Goal: Task Accomplishment & Management: Manage account settings

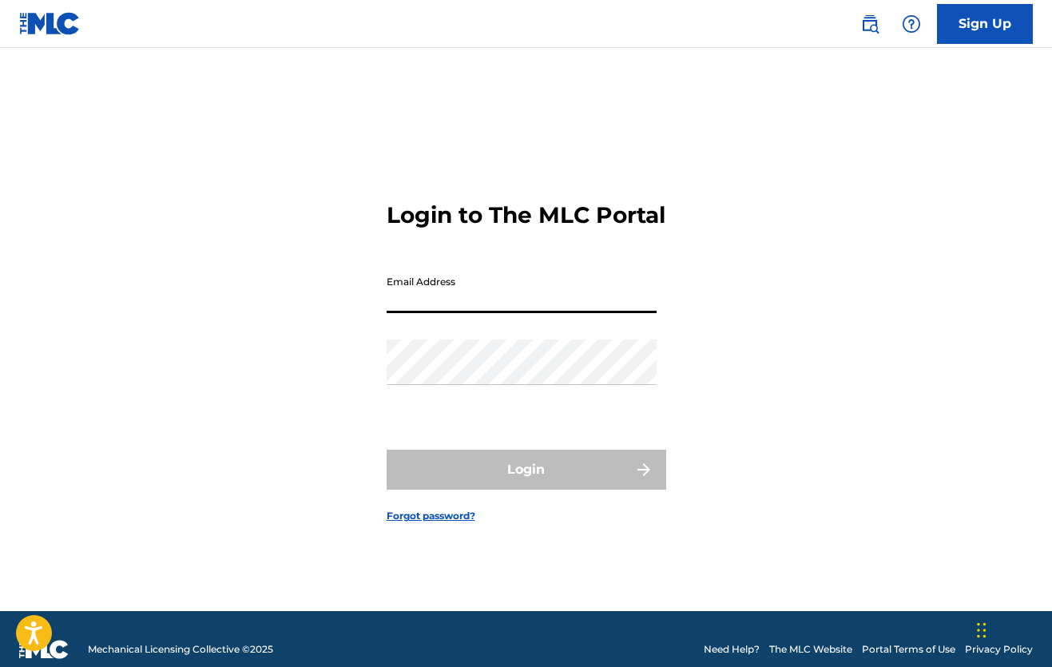
type input "[PERSON_NAME][EMAIL_ADDRESS][DOMAIN_NAME]"
click at [526, 483] on button "Login" at bounding box center [527, 470] width 280 height 40
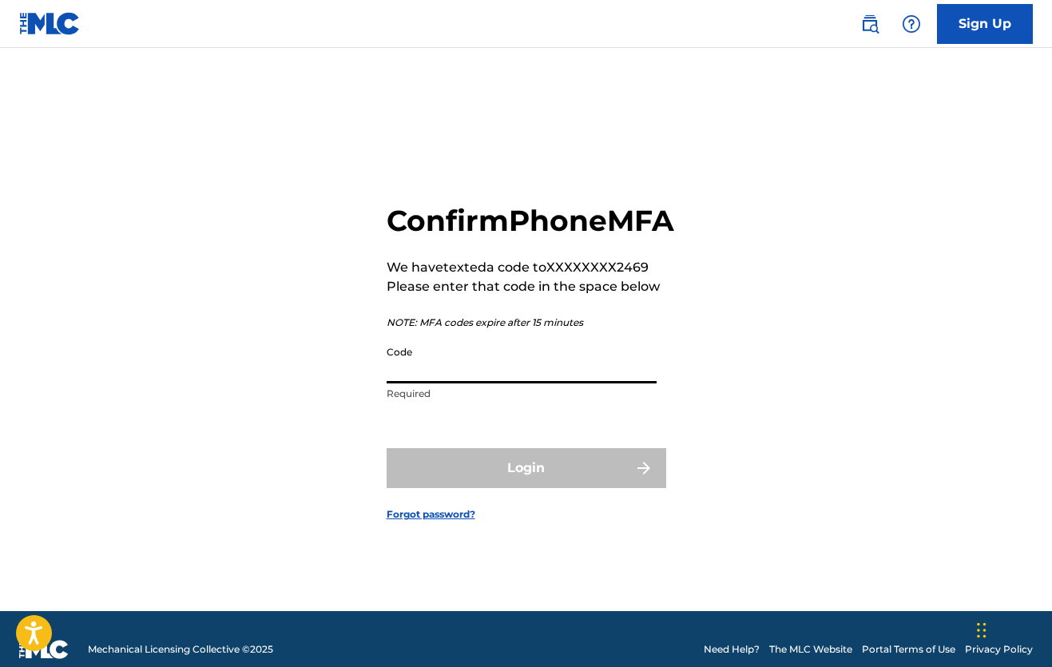
click at [411, 383] on input "Code" at bounding box center [522, 361] width 270 height 46
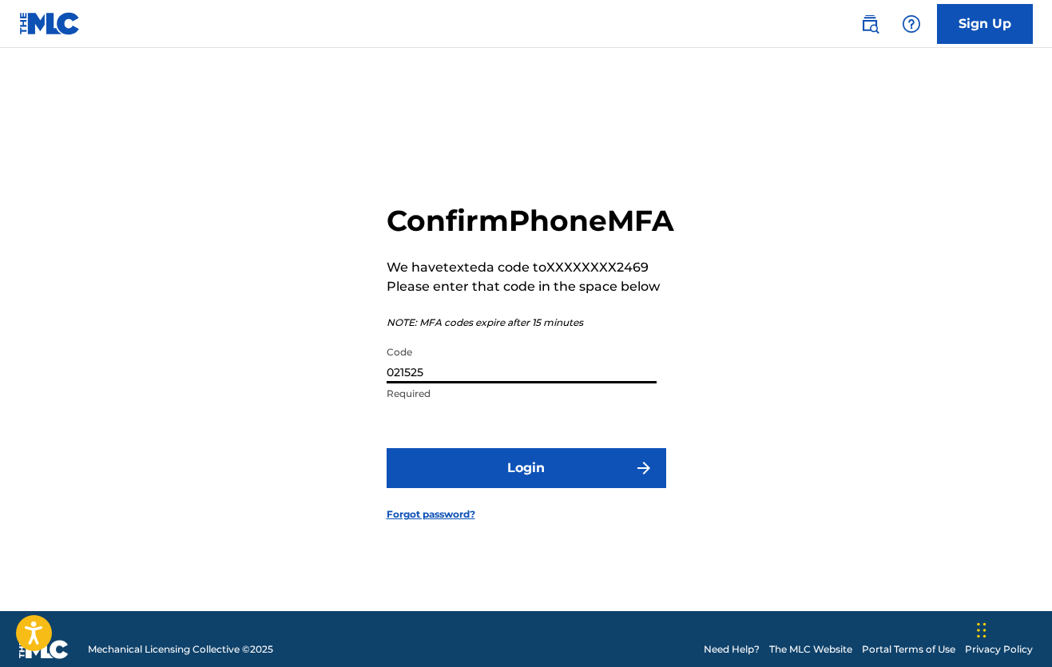
type input "021525"
click at [546, 479] on button "Login" at bounding box center [527, 468] width 280 height 40
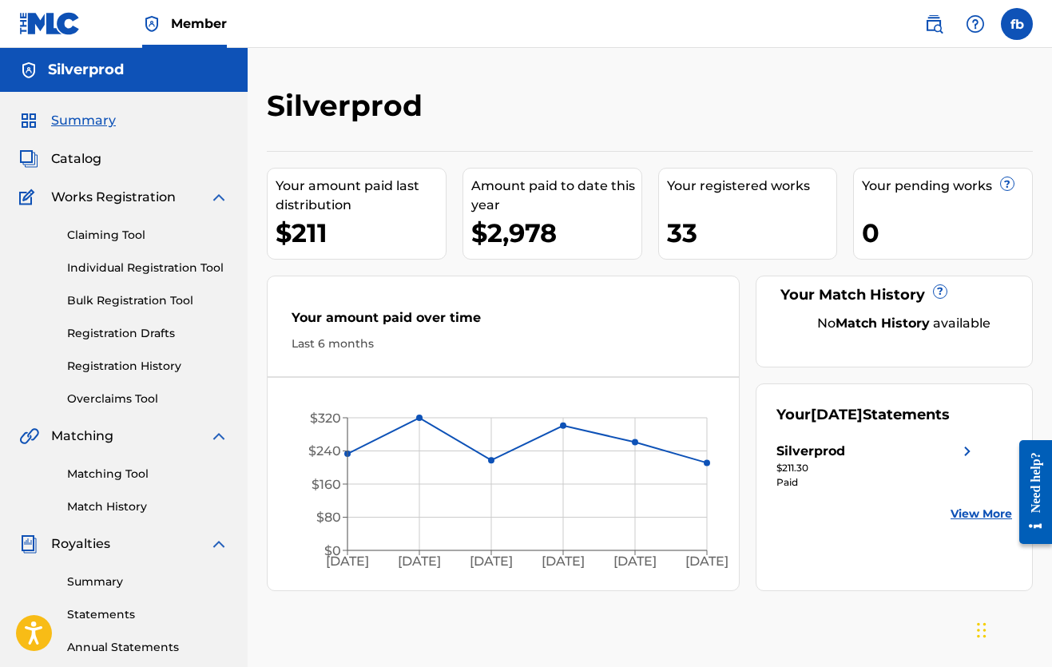
click at [87, 159] on span "Catalog" at bounding box center [76, 158] width 50 height 19
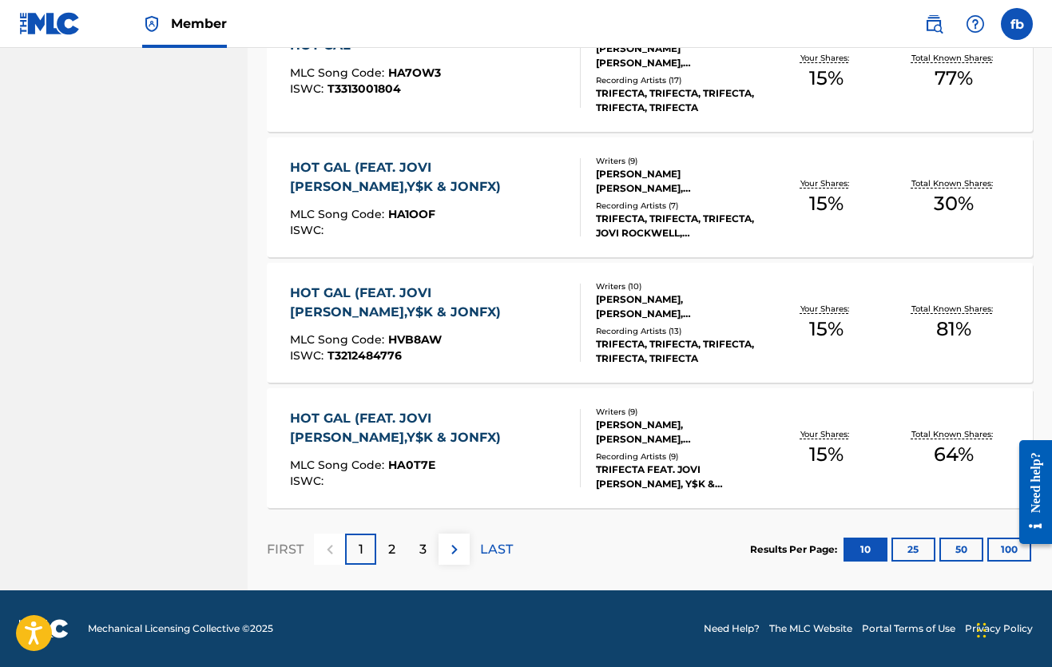
click at [388, 542] on p "2" at bounding box center [391, 549] width 7 height 19
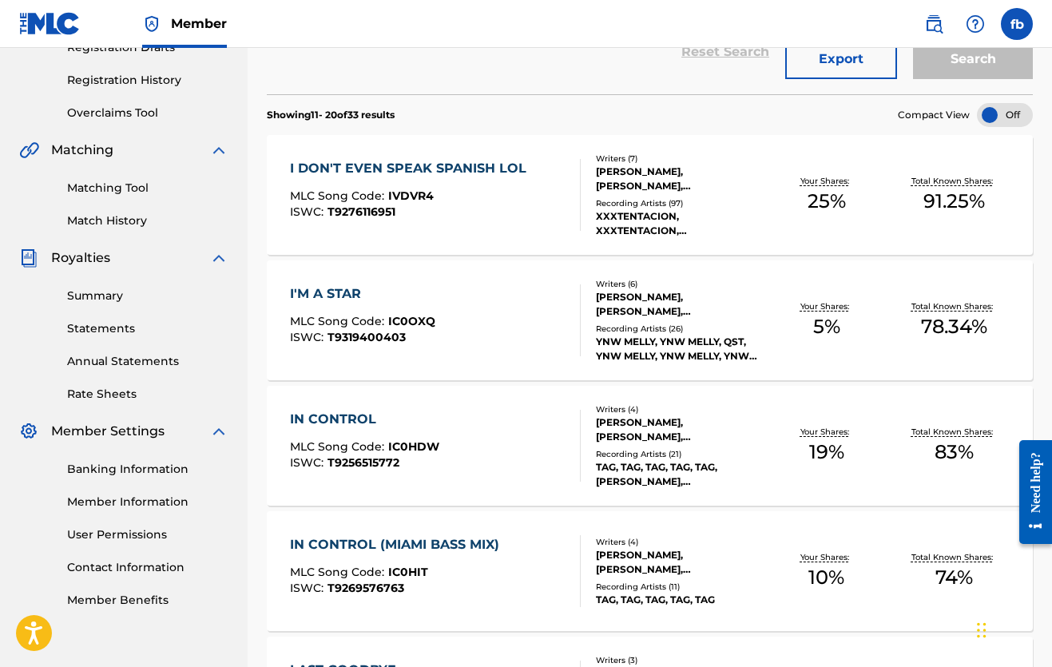
scroll to position [276, 0]
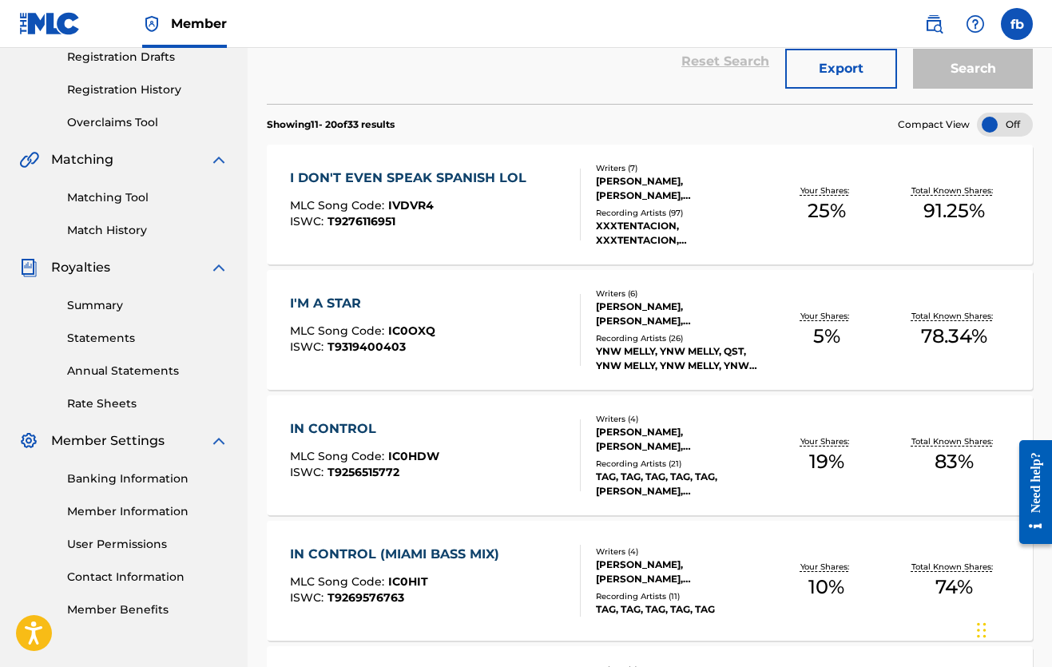
click at [395, 200] on span "IVDVR4" at bounding box center [411, 205] width 46 height 14
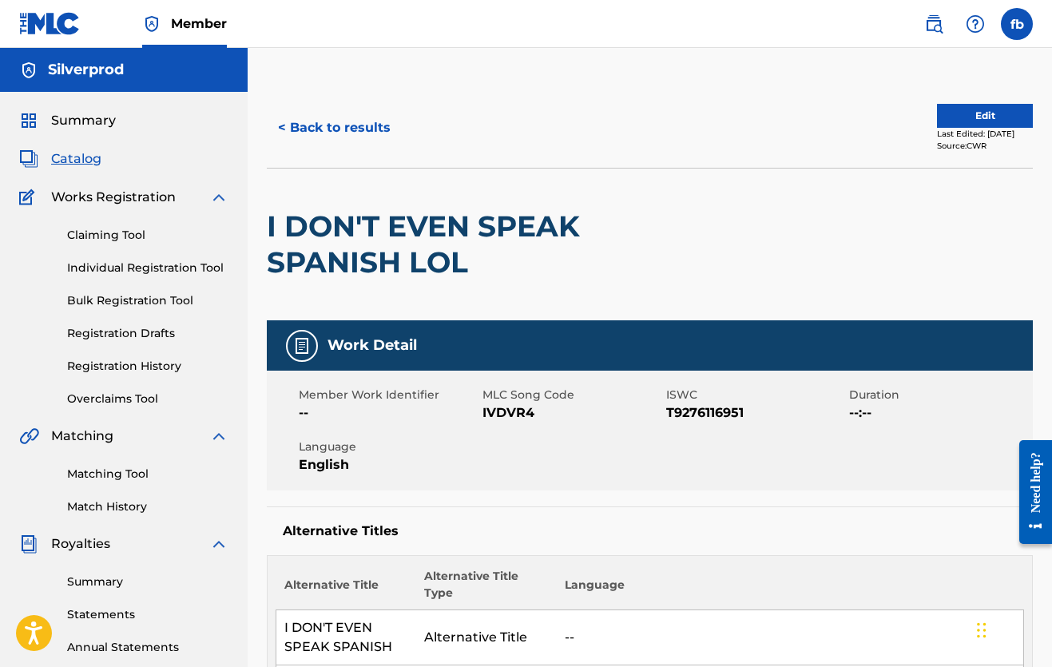
click at [952, 125] on button "Edit" at bounding box center [985, 116] width 96 height 24
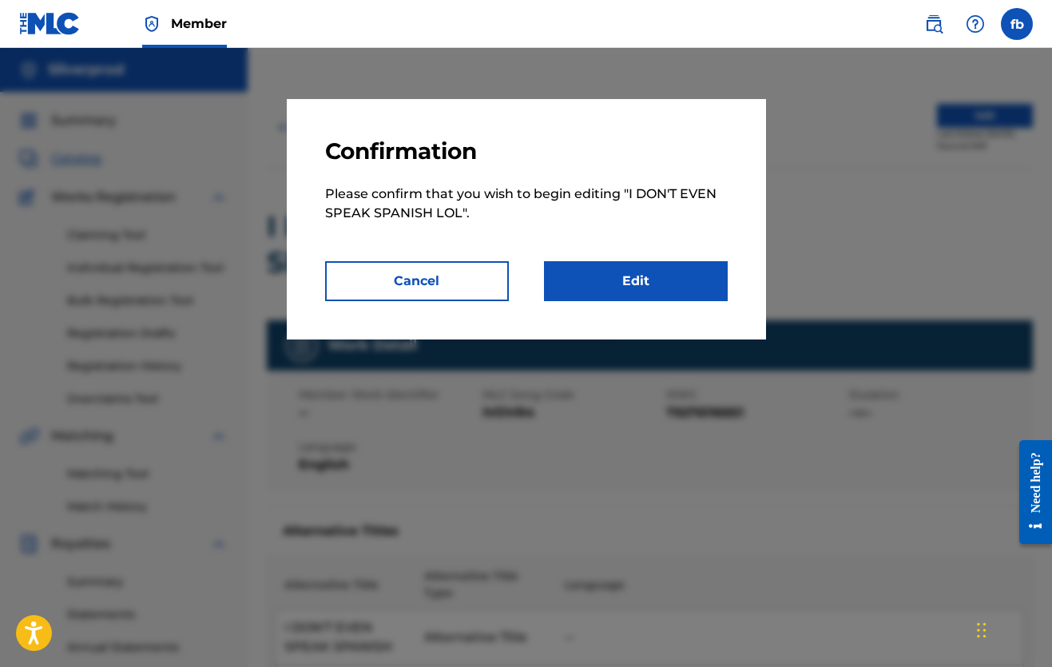
click at [626, 282] on link "Edit" at bounding box center [636, 281] width 184 height 40
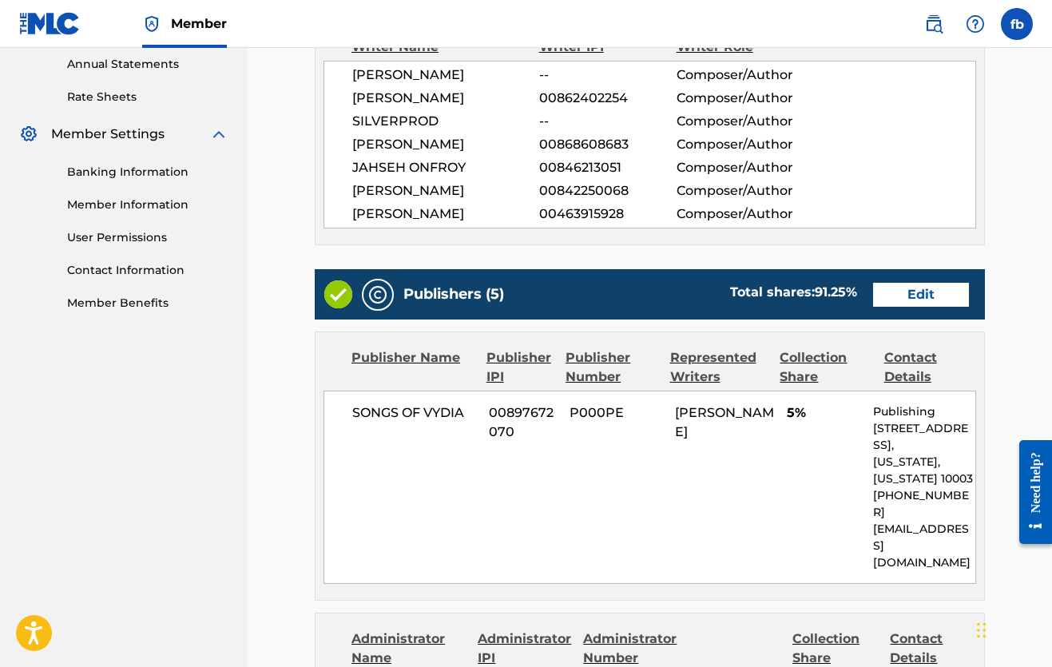
scroll to position [585, 0]
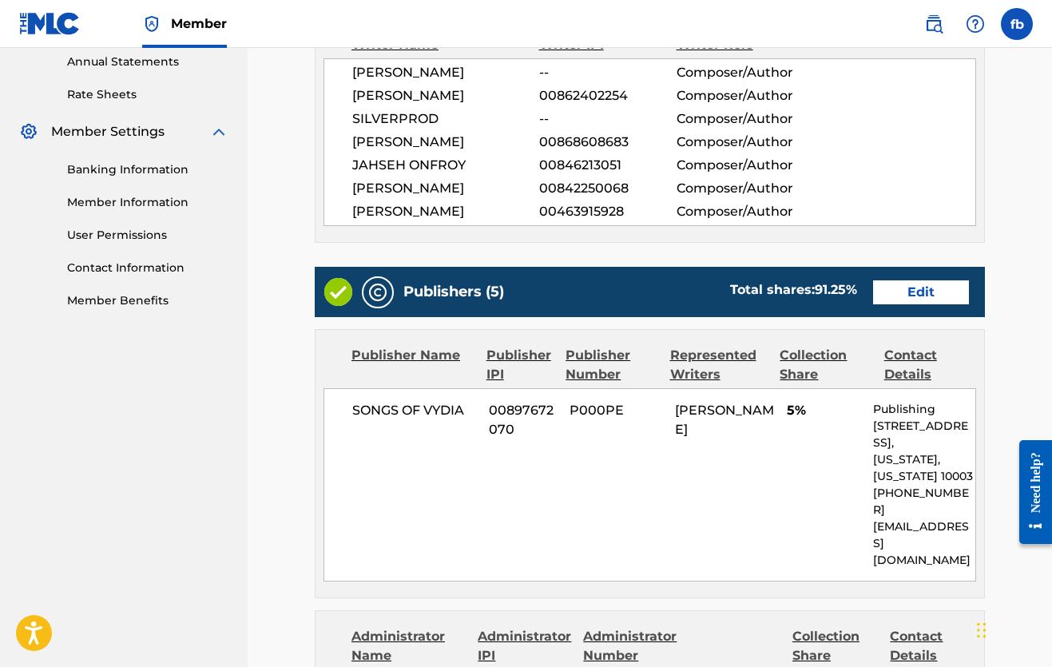
click at [911, 294] on link "Edit" at bounding box center [921, 292] width 96 height 24
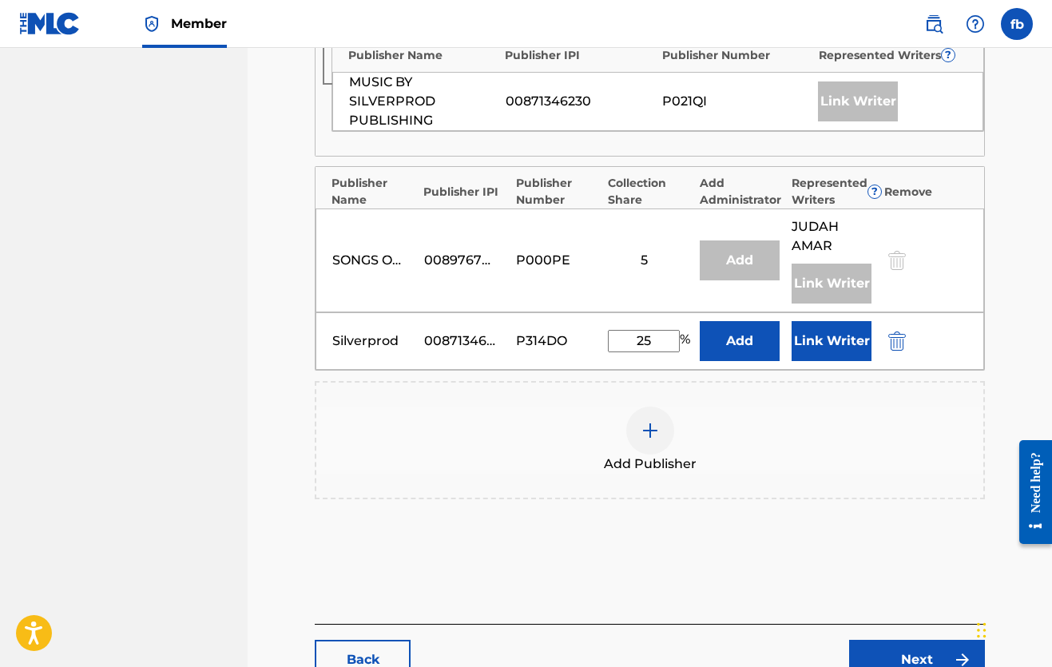
scroll to position [1068, 0]
click at [654, 329] on input "25" at bounding box center [644, 340] width 72 height 22
type input "2"
type input "20"
click at [810, 320] on button "Link Writer" at bounding box center [832, 340] width 80 height 40
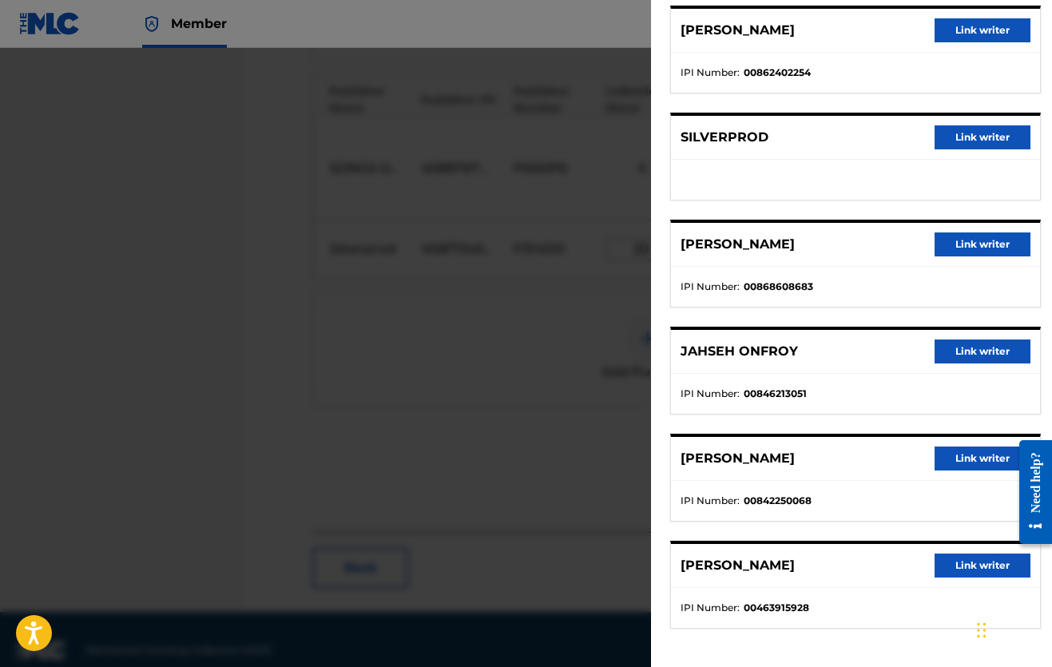
scroll to position [248, 0]
click at [951, 137] on button "Link writer" at bounding box center [983, 137] width 96 height 24
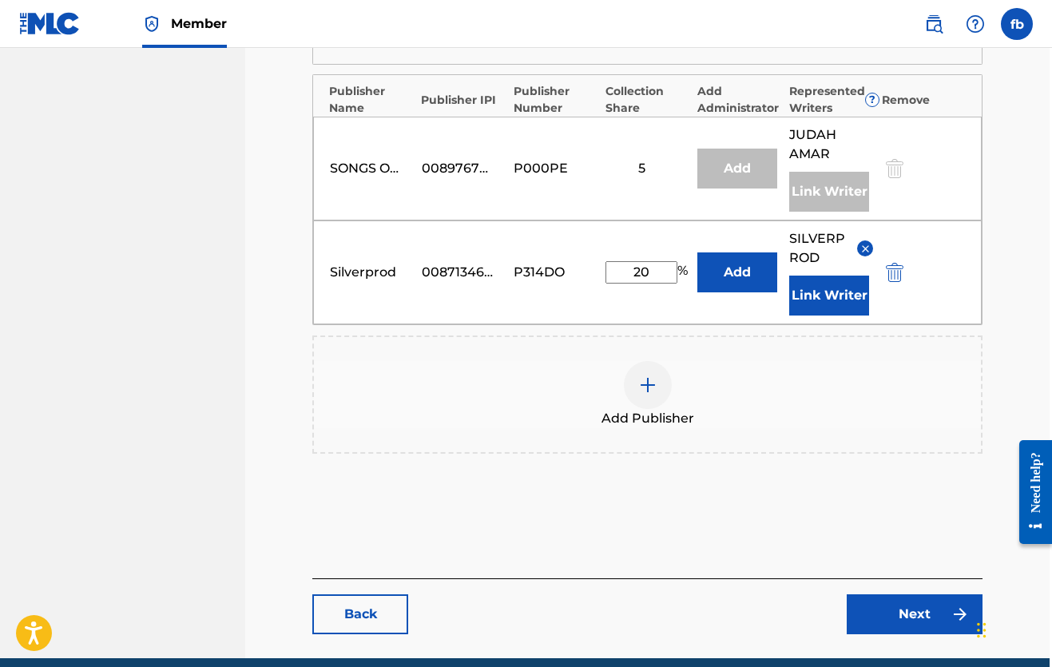
click at [914, 594] on link "Next" at bounding box center [915, 614] width 136 height 40
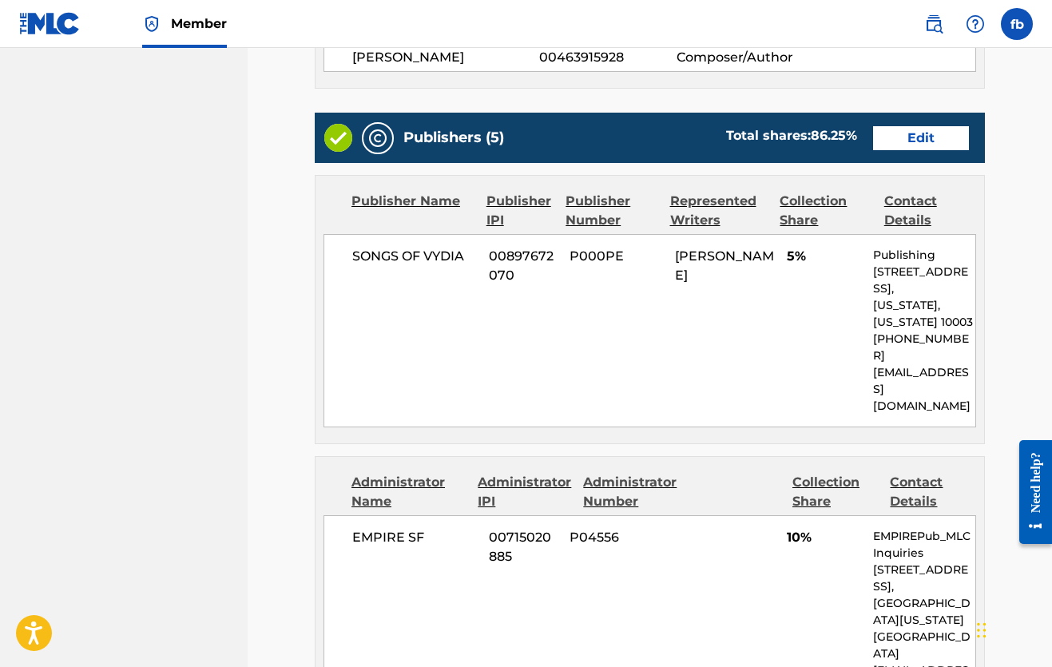
scroll to position [675, 0]
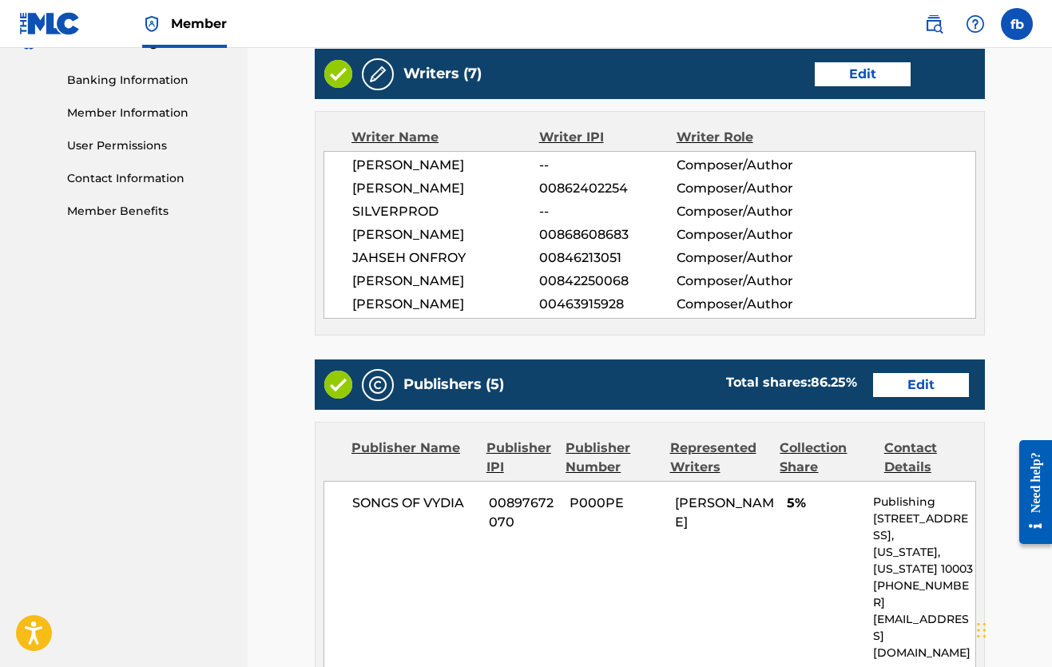
click at [840, 74] on link "Edit" at bounding box center [863, 74] width 96 height 24
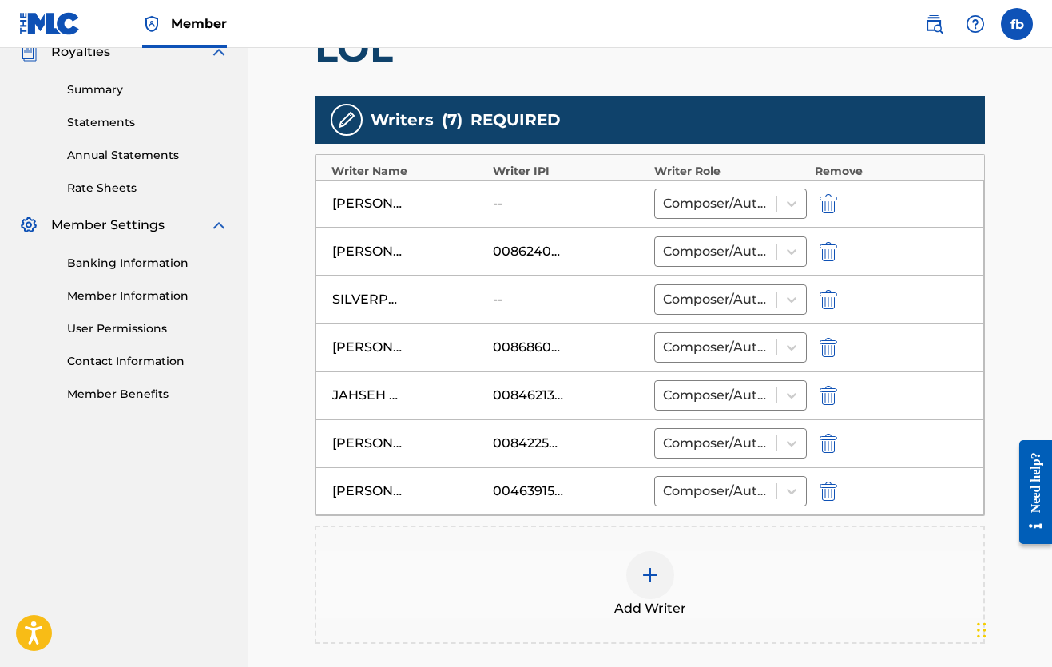
scroll to position [517, 0]
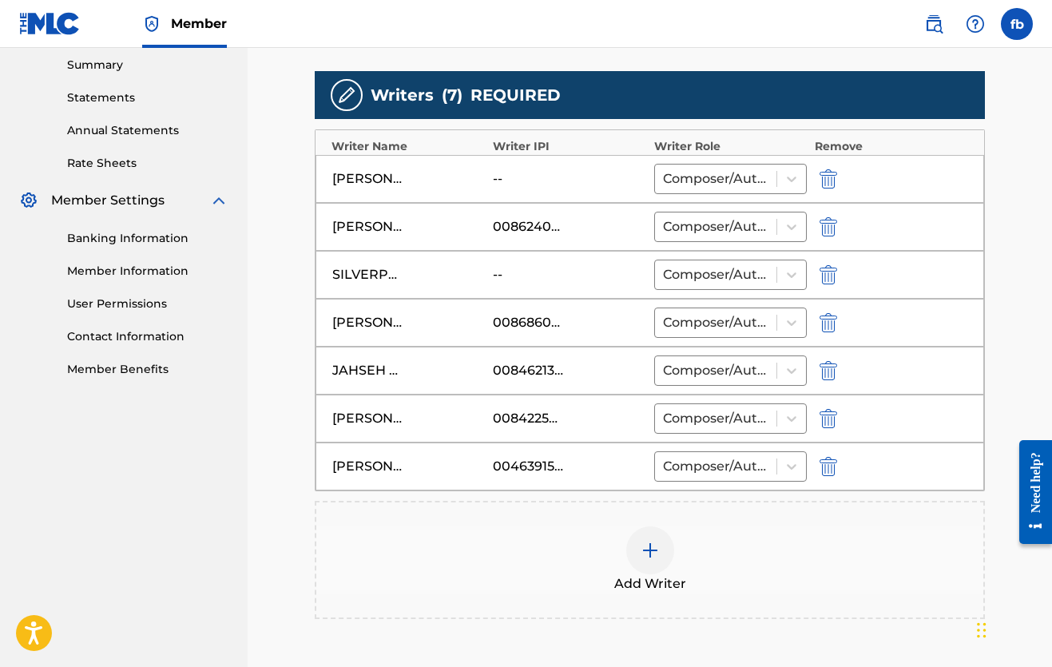
click at [649, 550] on img at bounding box center [650, 550] width 19 height 19
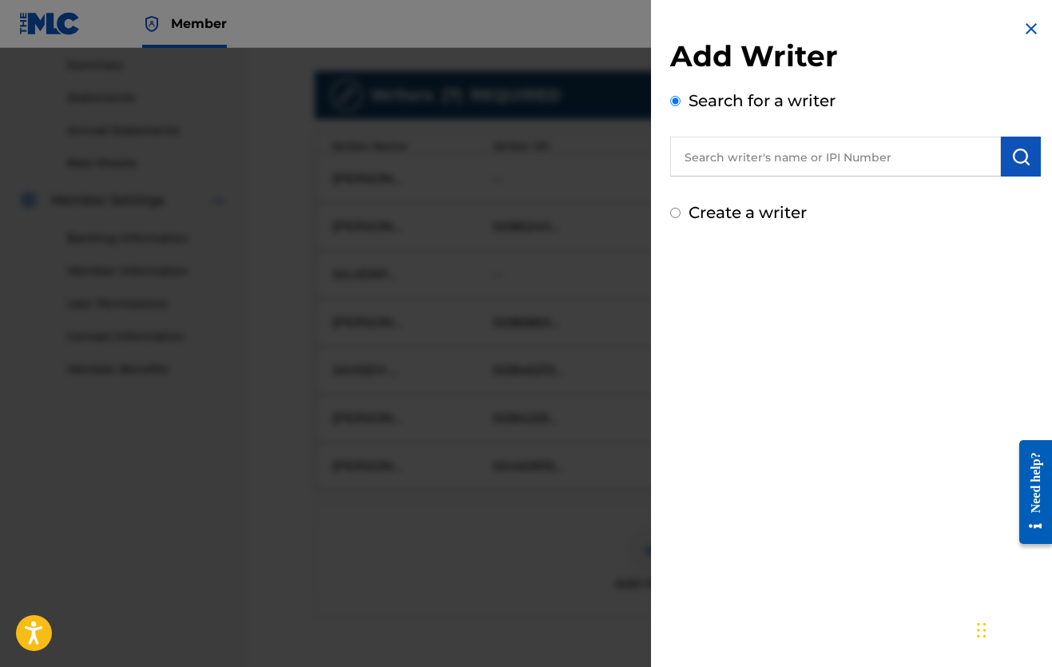
click at [704, 161] on input "text" at bounding box center [835, 157] width 331 height 40
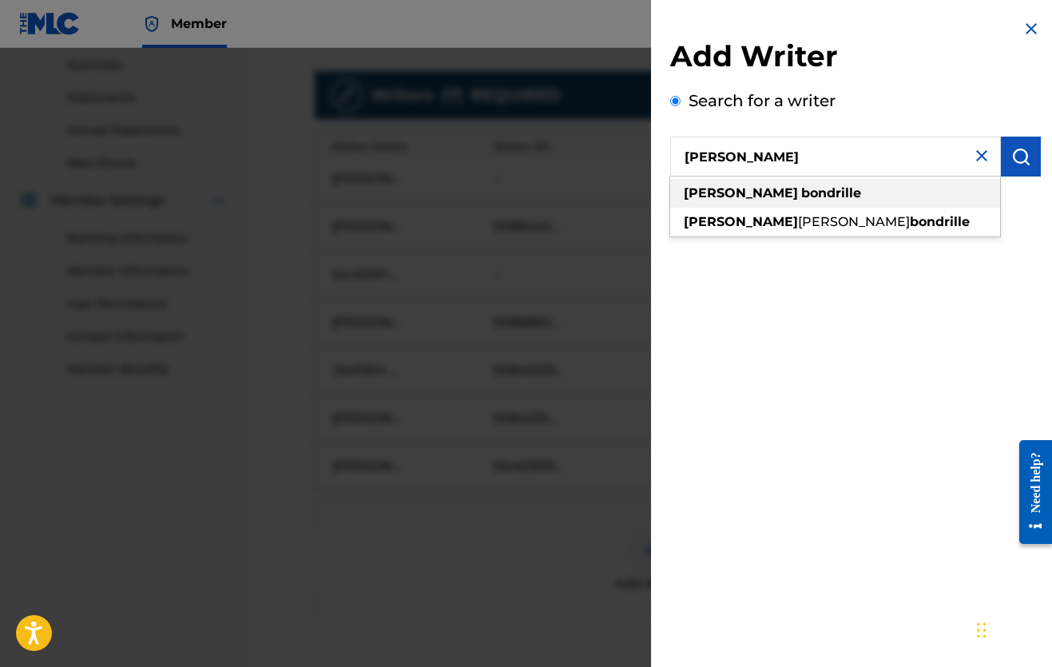
type input "[PERSON_NAME]"
click at [702, 195] on strong "[PERSON_NAME]" at bounding box center [741, 192] width 114 height 15
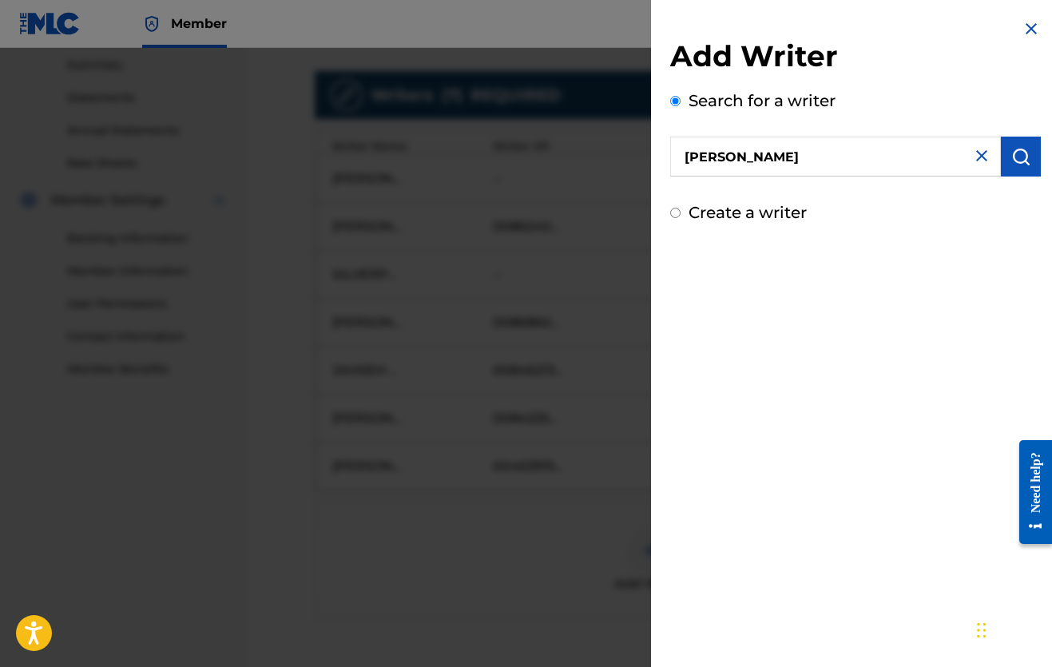
click at [1015, 165] on img "submit" at bounding box center [1020, 156] width 19 height 19
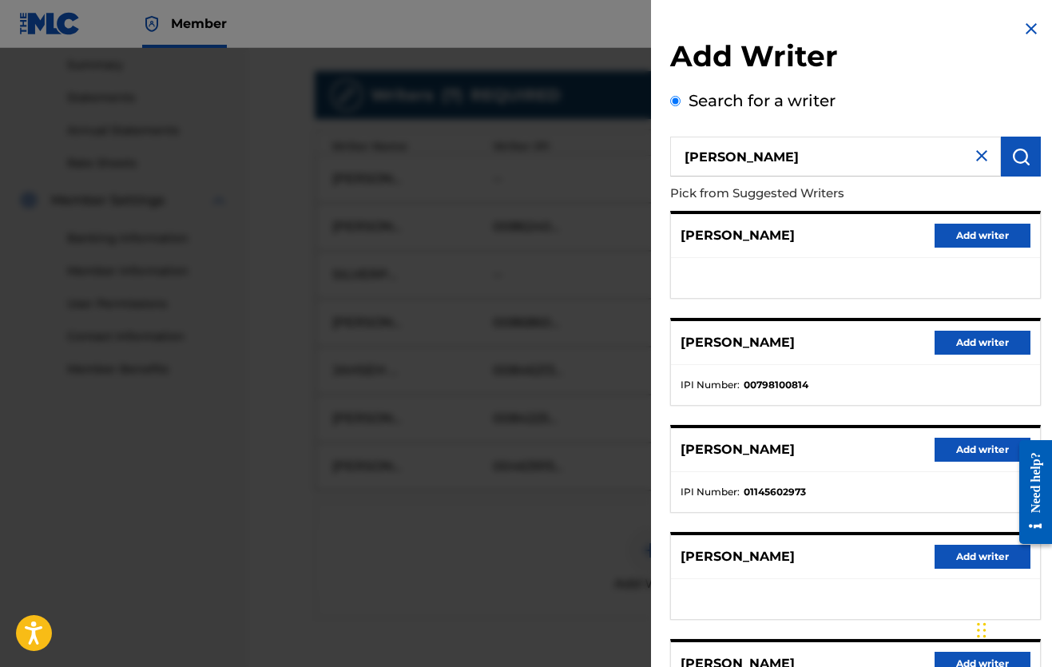
click at [966, 342] on button "Add writer" at bounding box center [983, 343] width 96 height 24
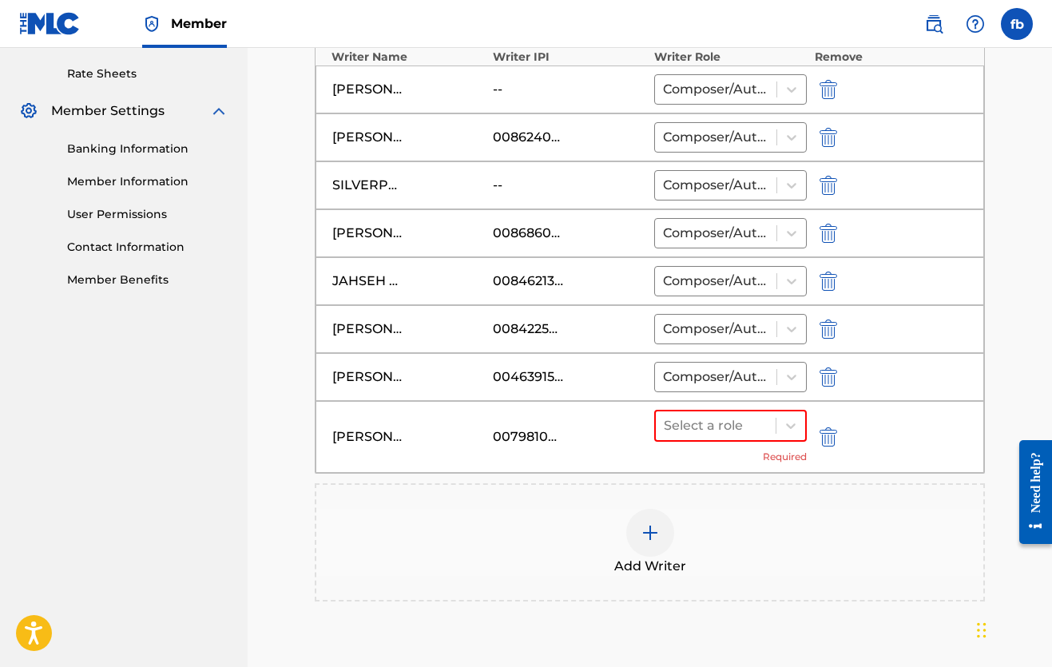
scroll to position [605, 0]
click at [790, 423] on icon at bounding box center [791, 427] width 16 height 16
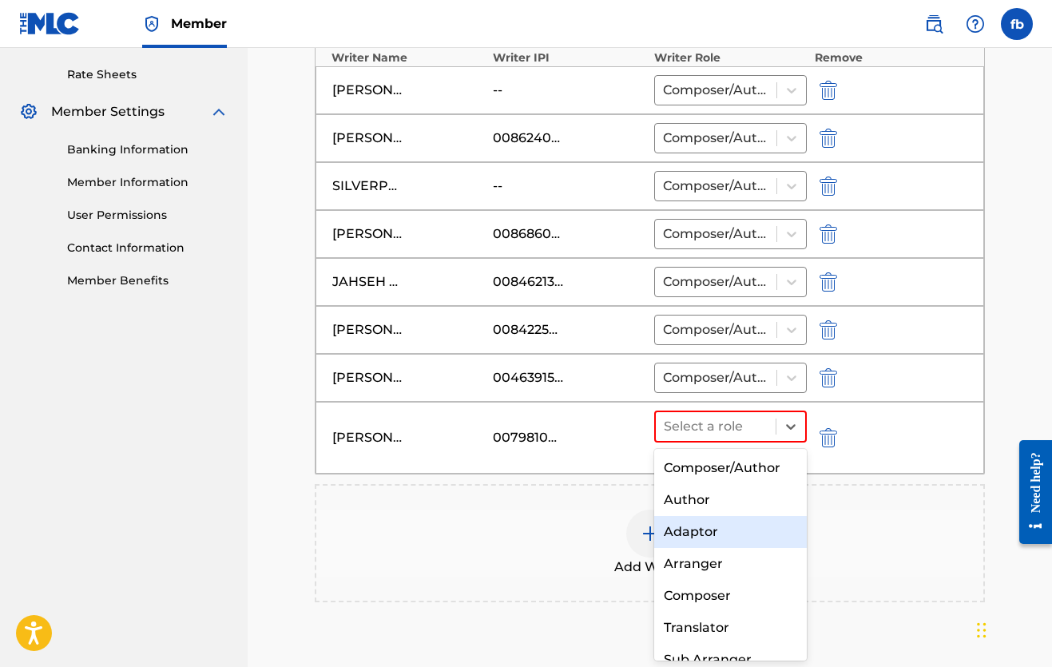
scroll to position [0, 0]
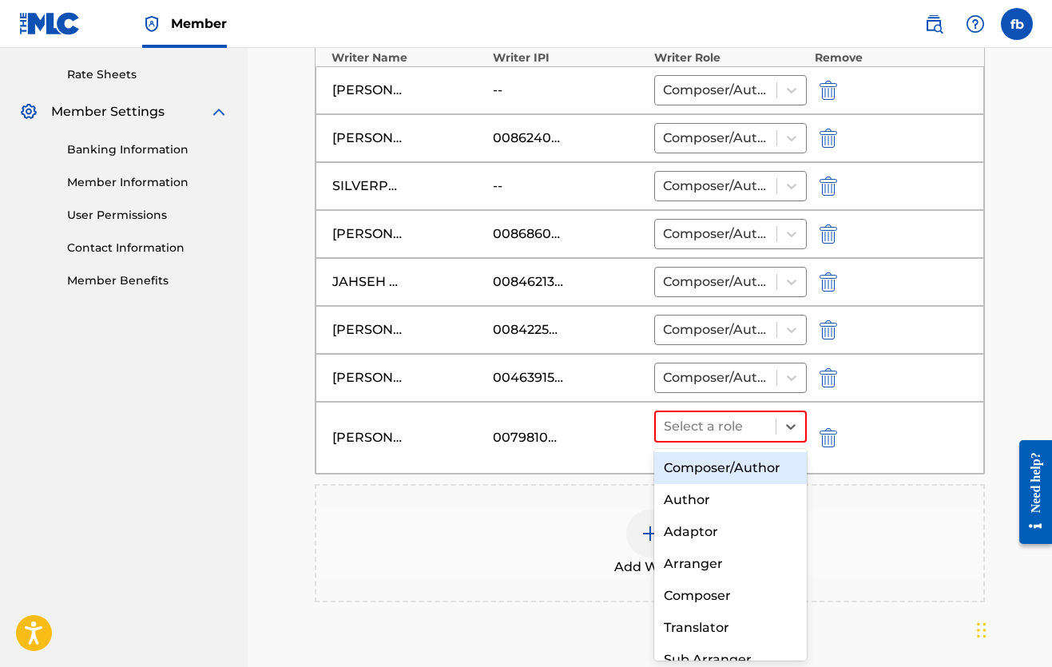
click at [706, 464] on div "Composer/Author" at bounding box center [730, 468] width 153 height 32
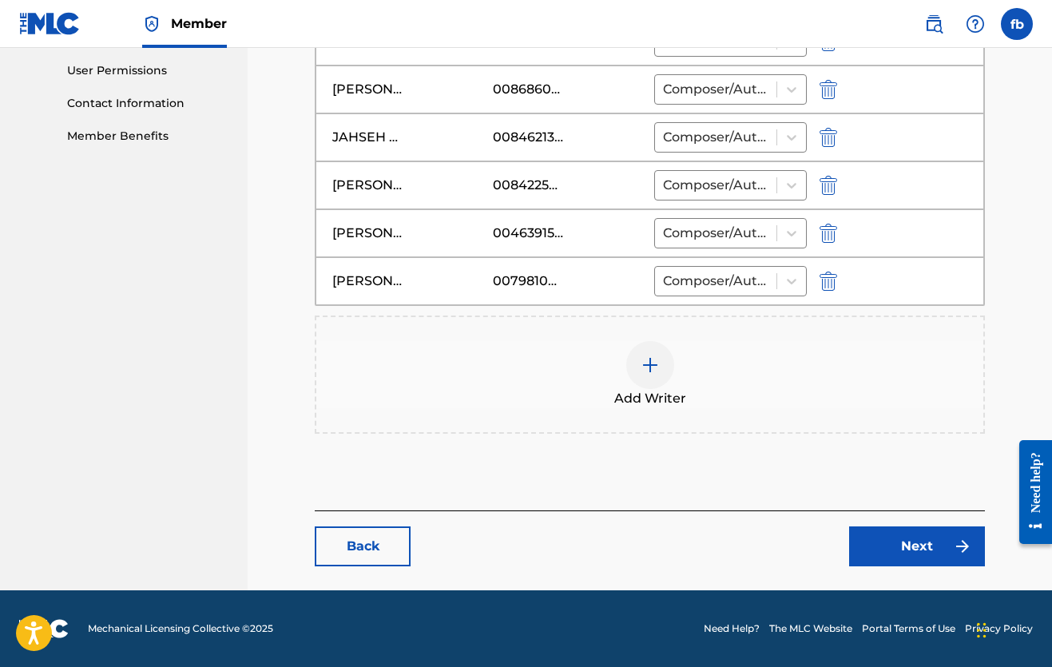
scroll to position [750, 0]
click at [894, 545] on link "Next" at bounding box center [917, 546] width 136 height 40
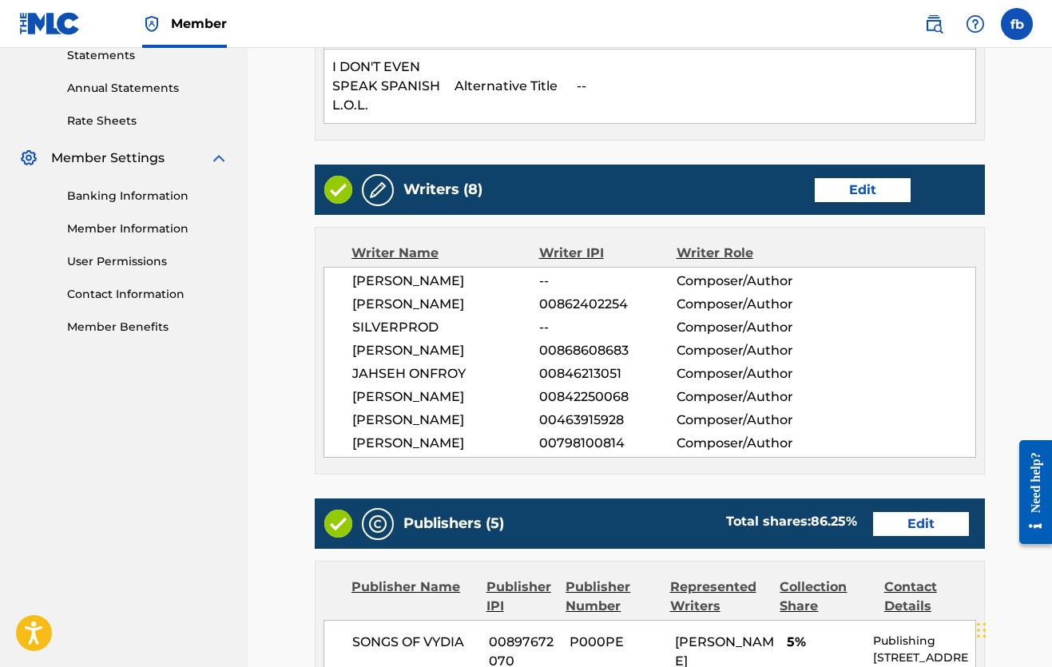
scroll to position [570, 0]
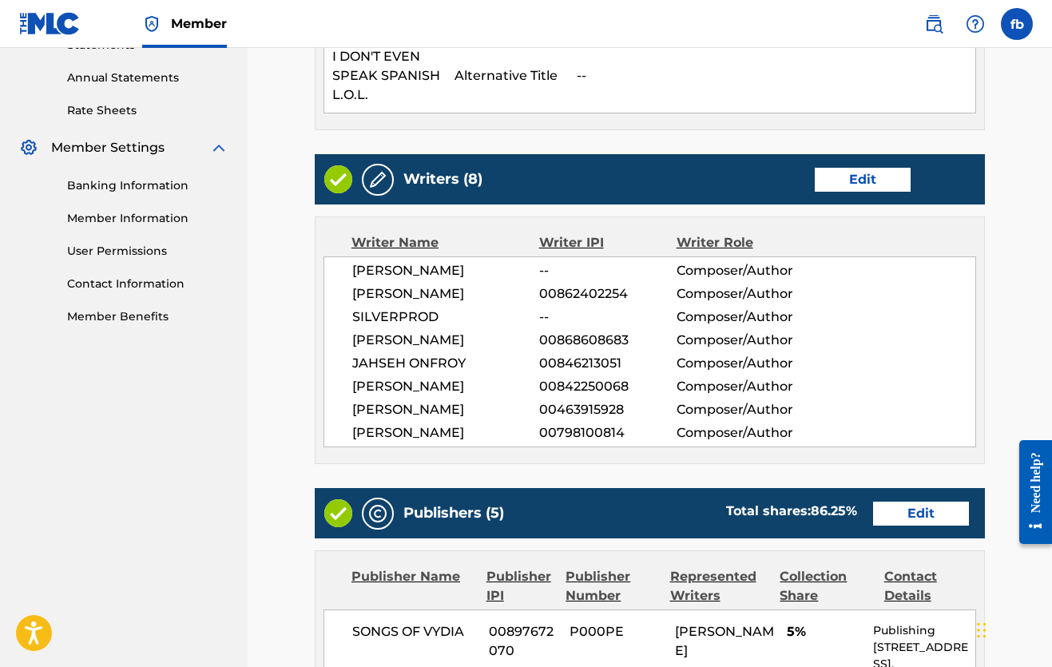
click at [861, 185] on link "Edit" at bounding box center [863, 180] width 96 height 24
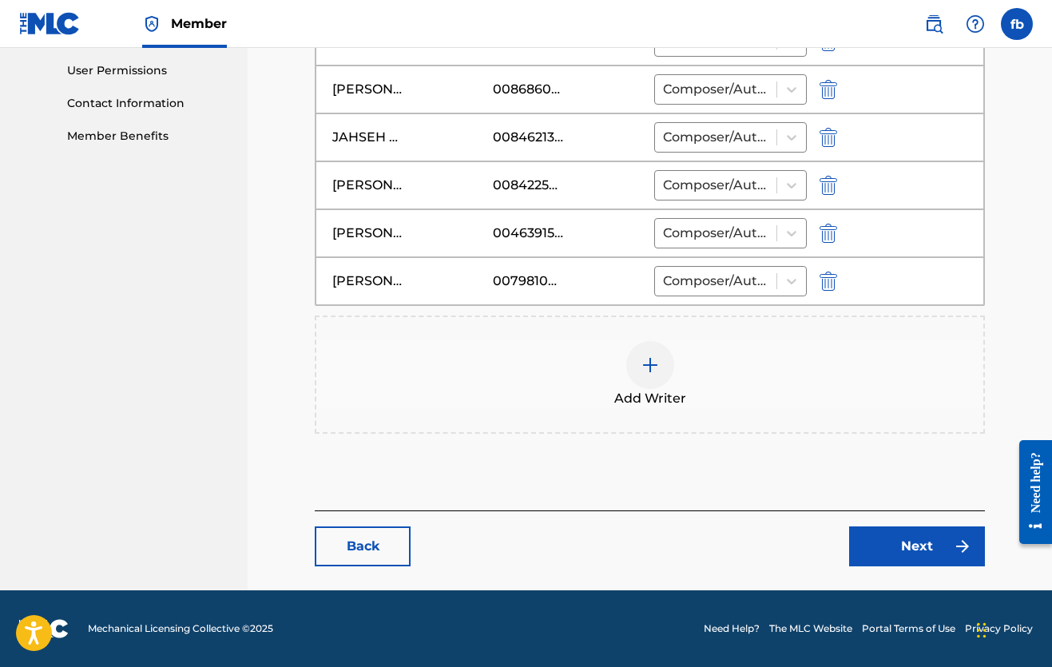
scroll to position [750, 0]
click at [880, 543] on link "Next" at bounding box center [917, 546] width 136 height 40
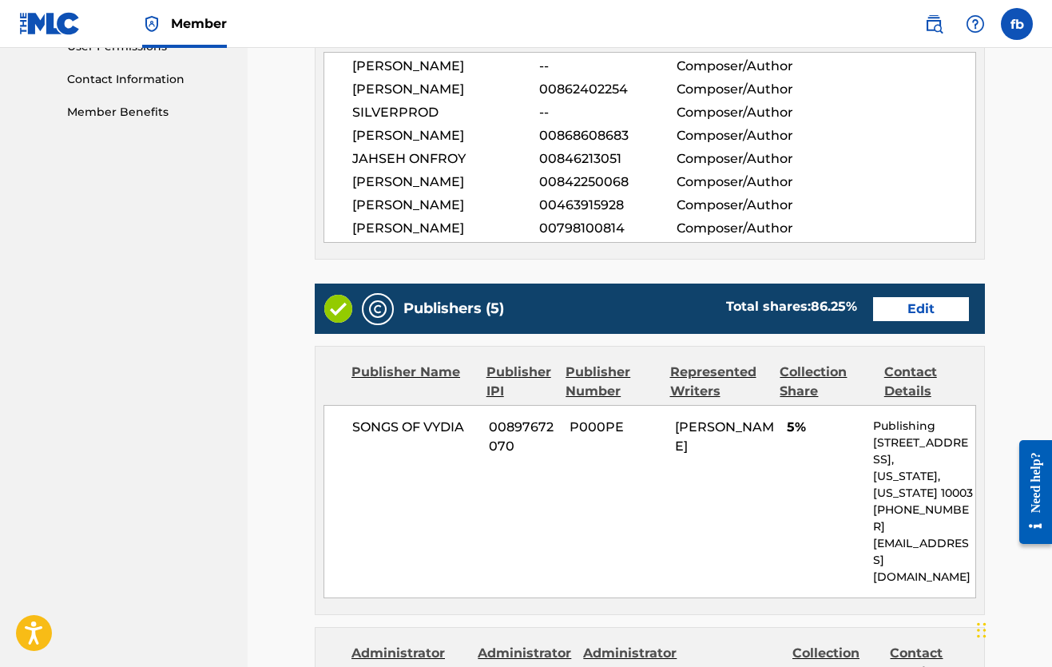
scroll to position [781, 0]
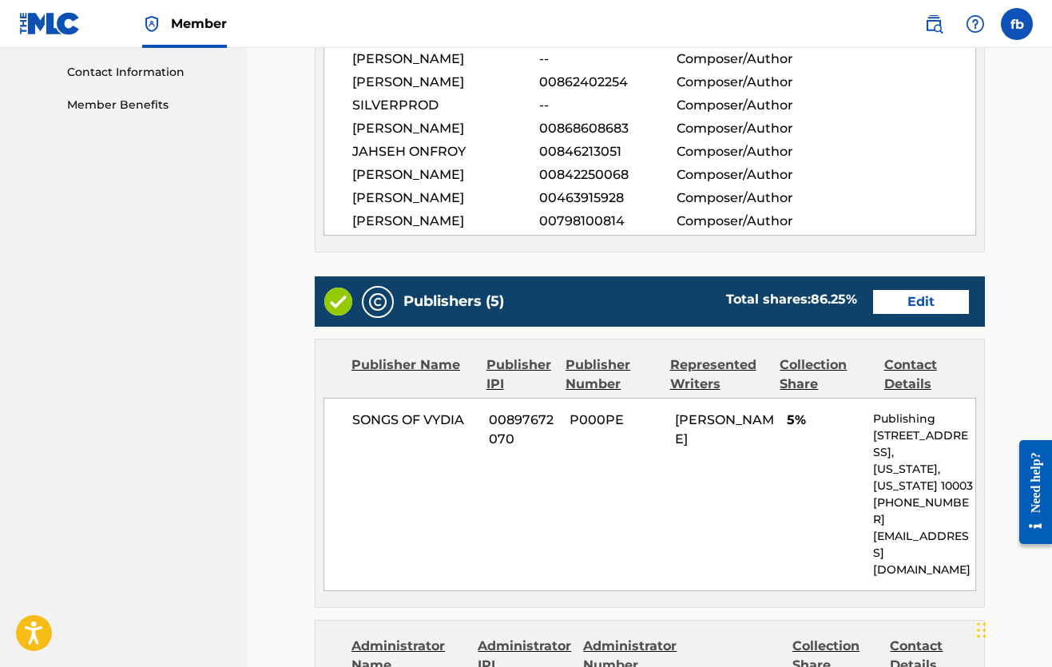
click at [919, 301] on link "Edit" at bounding box center [921, 302] width 96 height 24
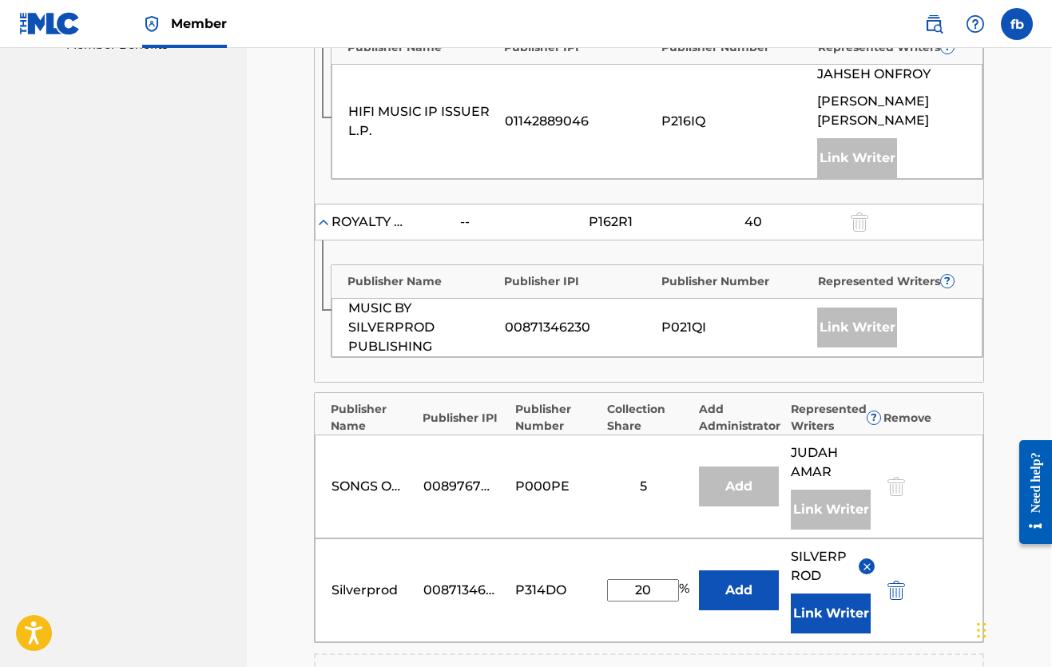
scroll to position [844, 1]
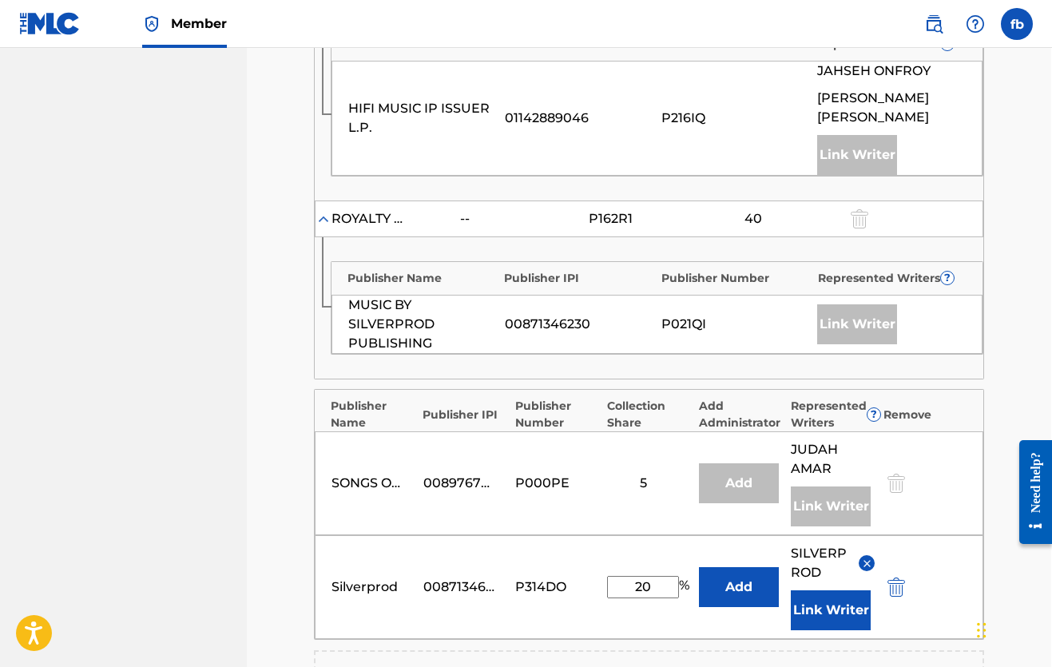
click at [835, 308] on div "Link Writer" at bounding box center [857, 324] width 80 height 40
click at [806, 590] on button "Link Writer" at bounding box center [831, 610] width 80 height 40
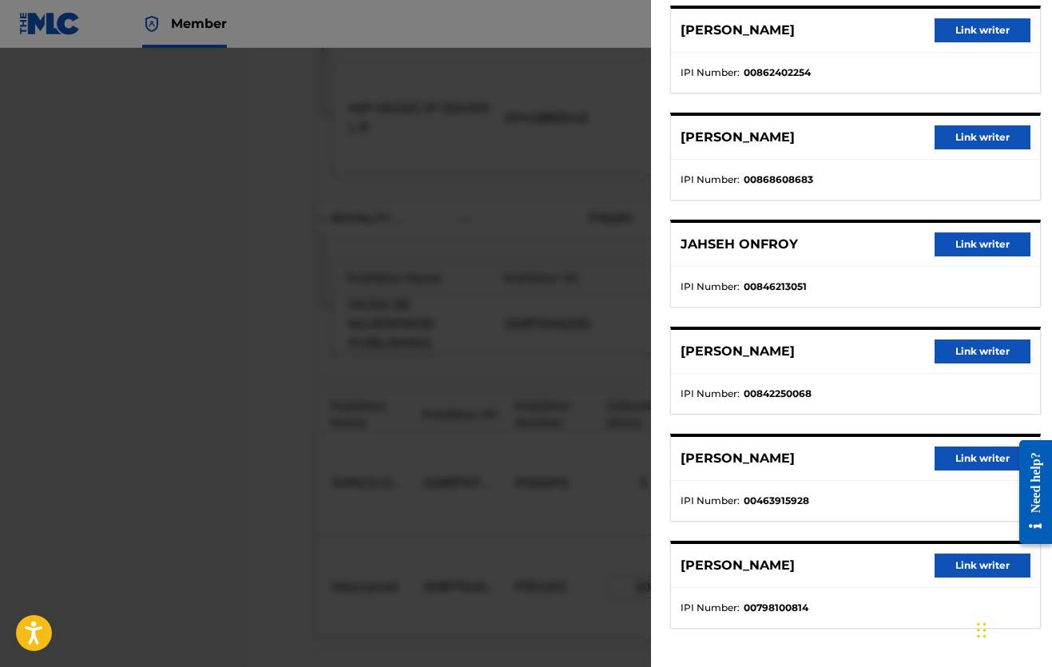
scroll to position [248, 0]
click at [962, 559] on button "Link writer" at bounding box center [983, 566] width 96 height 24
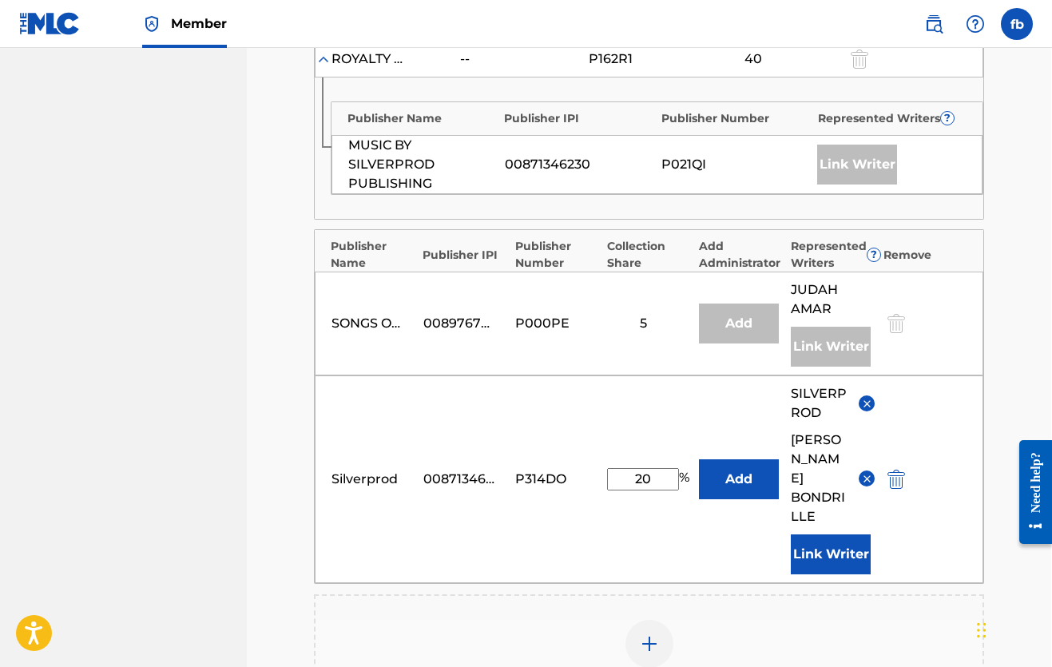
scroll to position [1006, 1]
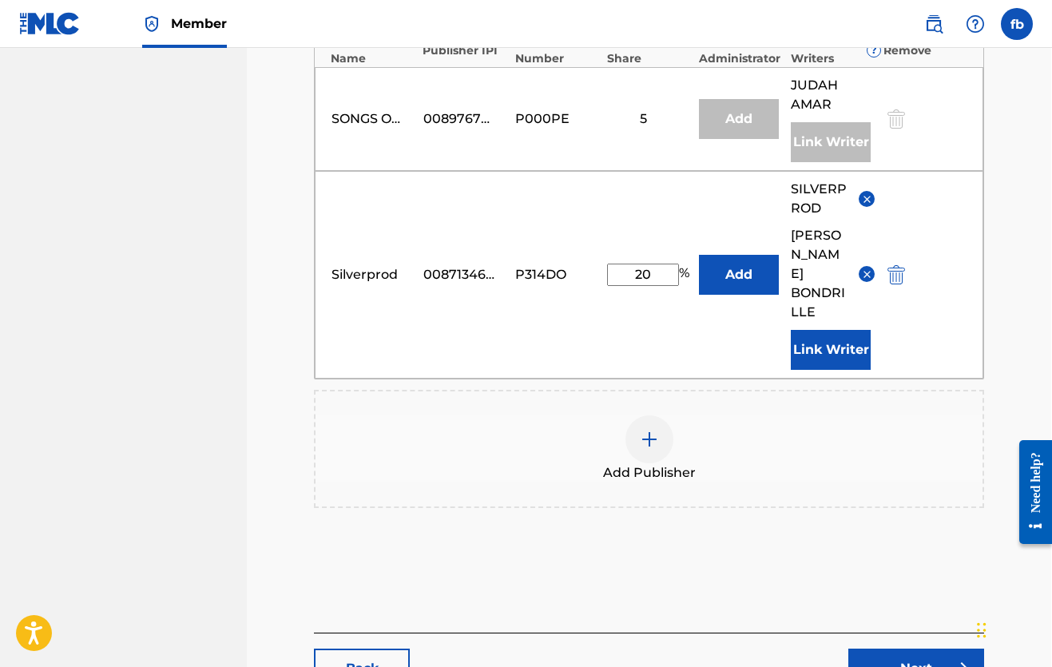
click at [904, 649] on link "Next" at bounding box center [916, 669] width 136 height 40
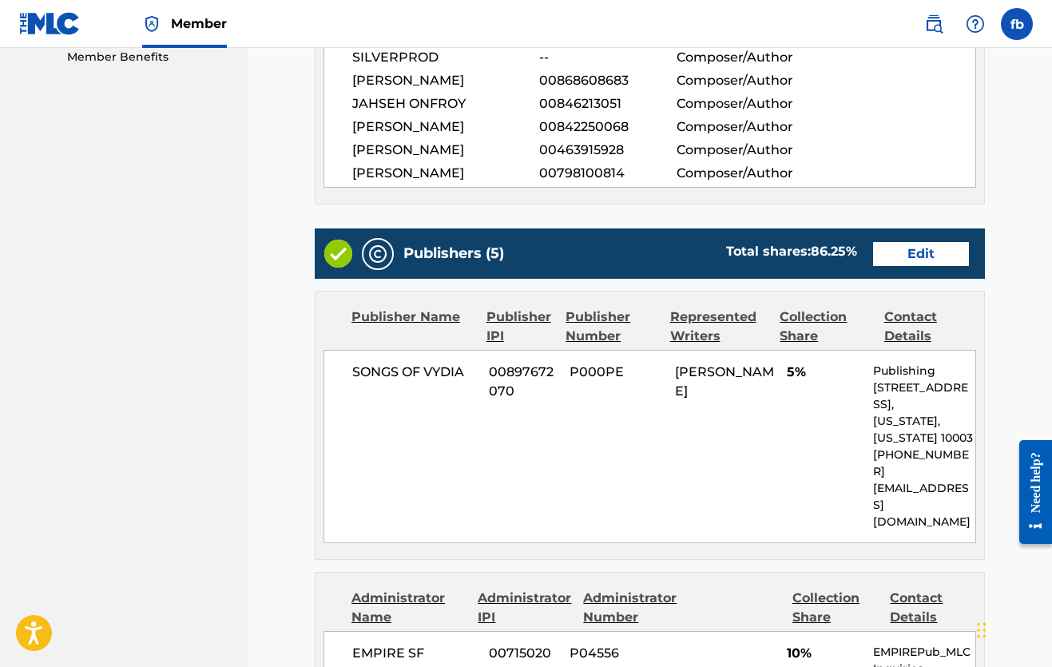
scroll to position [748, 0]
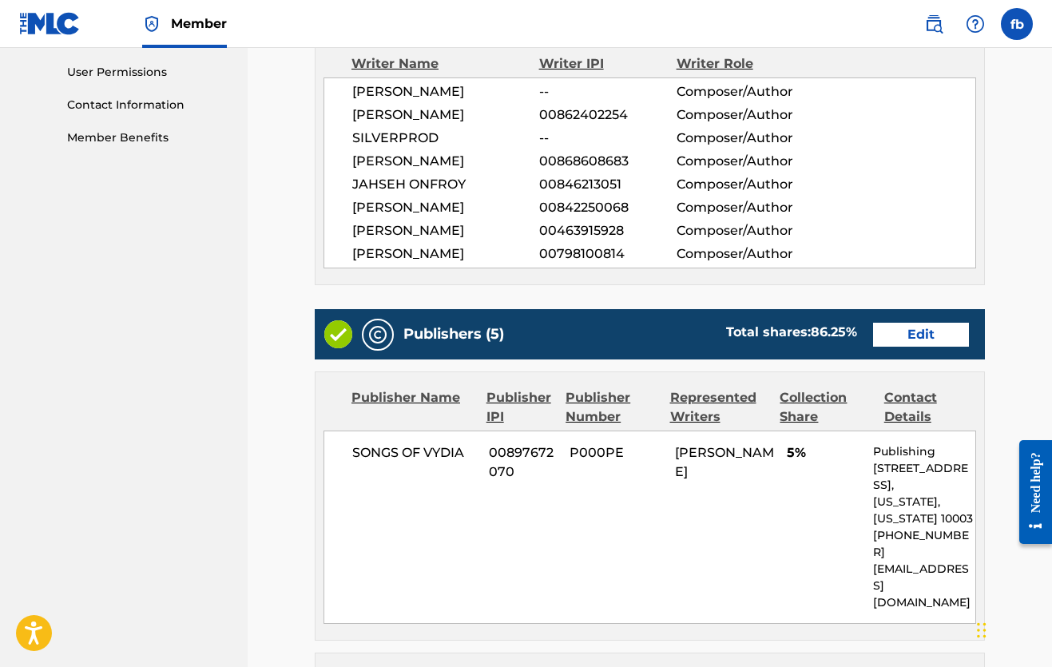
click at [905, 326] on link "Edit" at bounding box center [921, 335] width 96 height 24
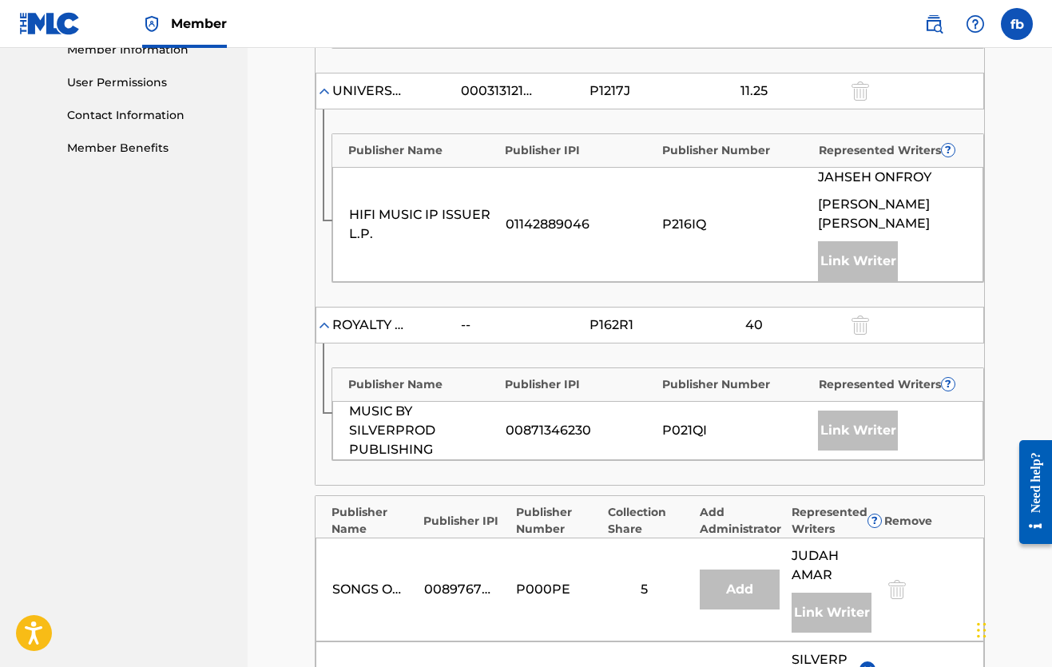
scroll to position [727, 0]
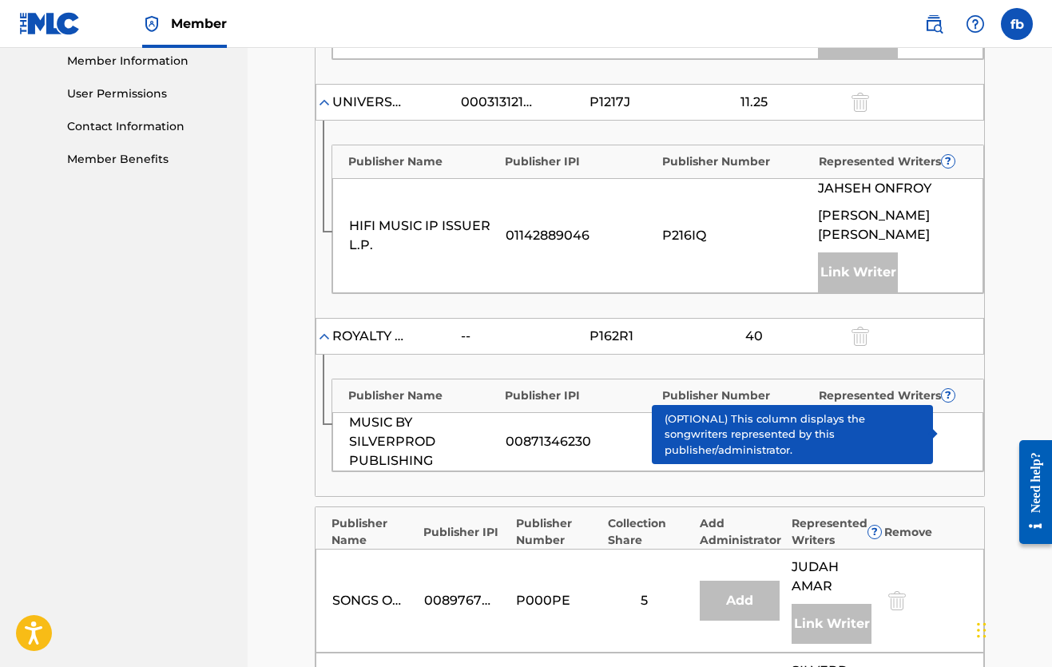
click at [946, 389] on span "?" at bounding box center [948, 395] width 13 height 13
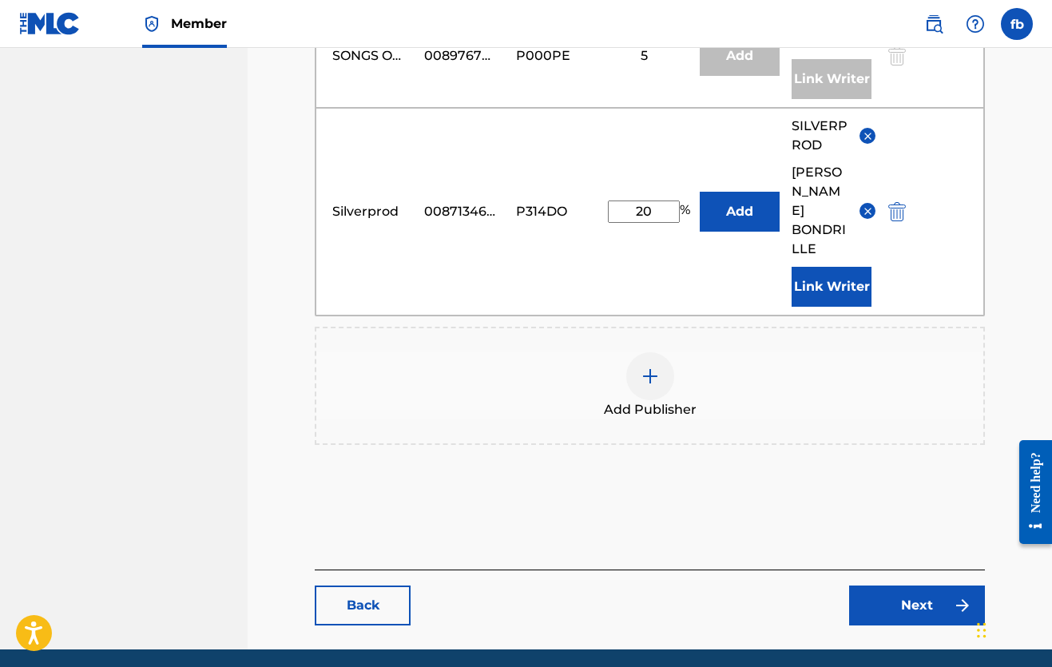
scroll to position [1271, 0]
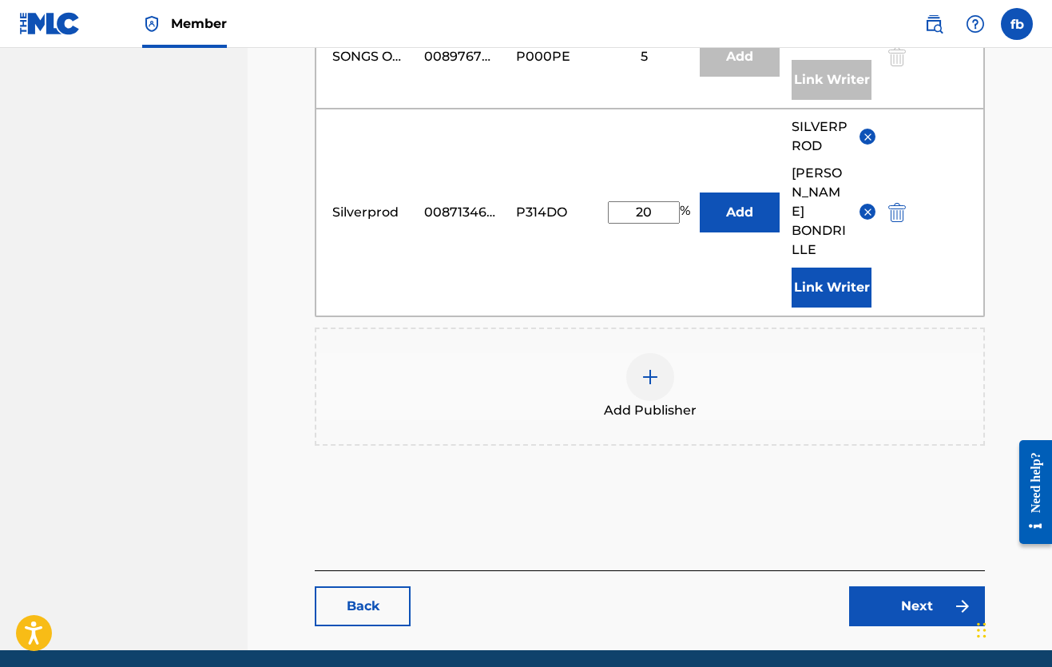
click at [904, 586] on link "Next" at bounding box center [917, 606] width 136 height 40
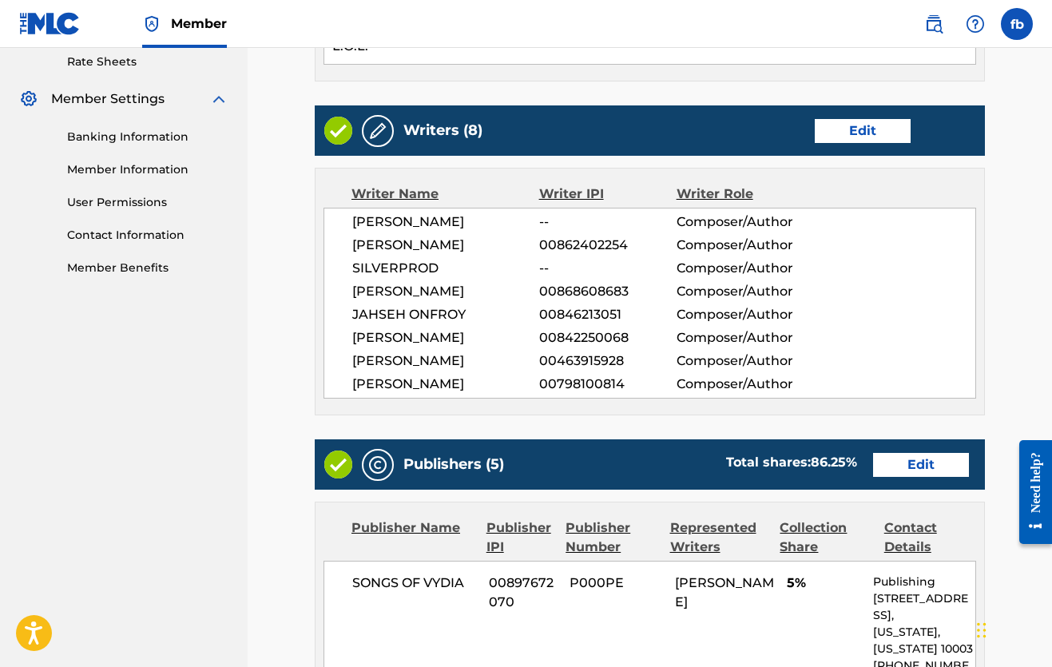
scroll to position [621, 0]
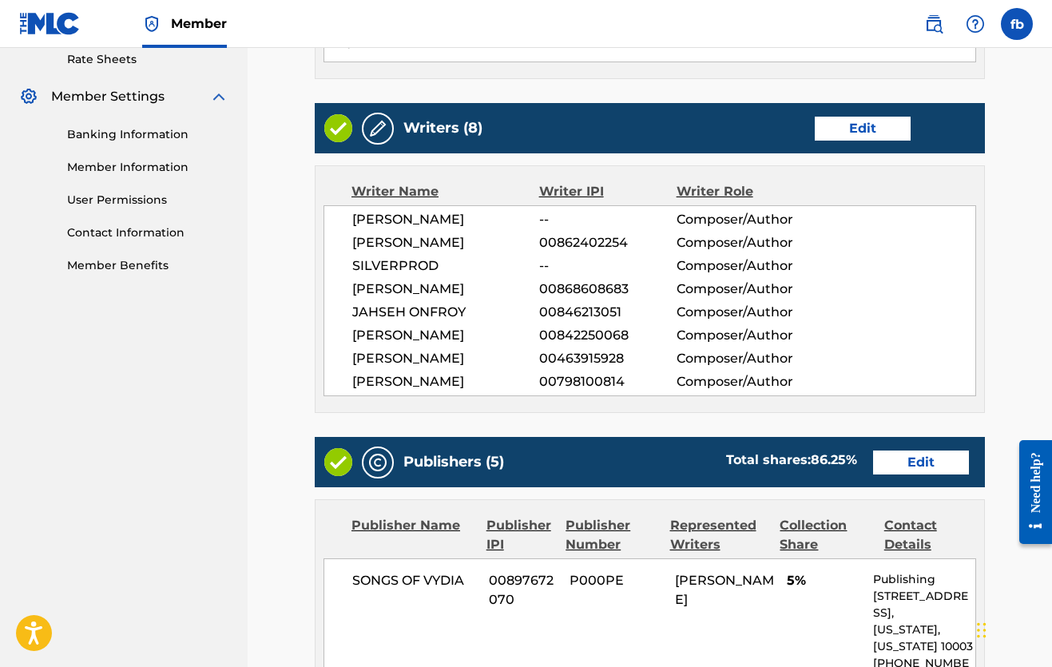
click at [859, 127] on link "Edit" at bounding box center [863, 129] width 96 height 24
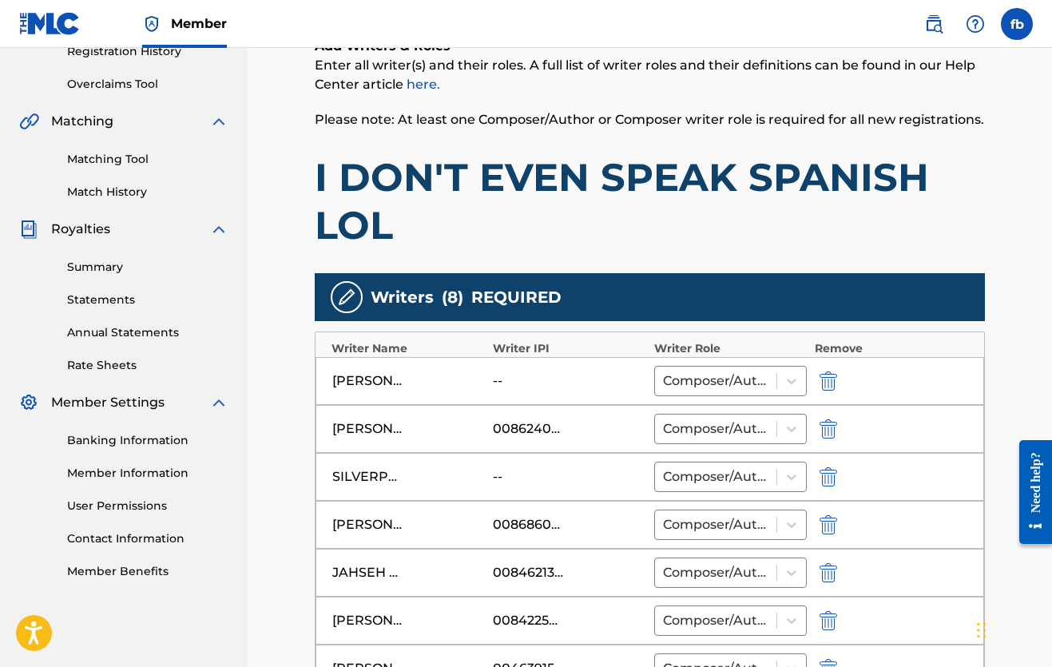
scroll to position [317, 0]
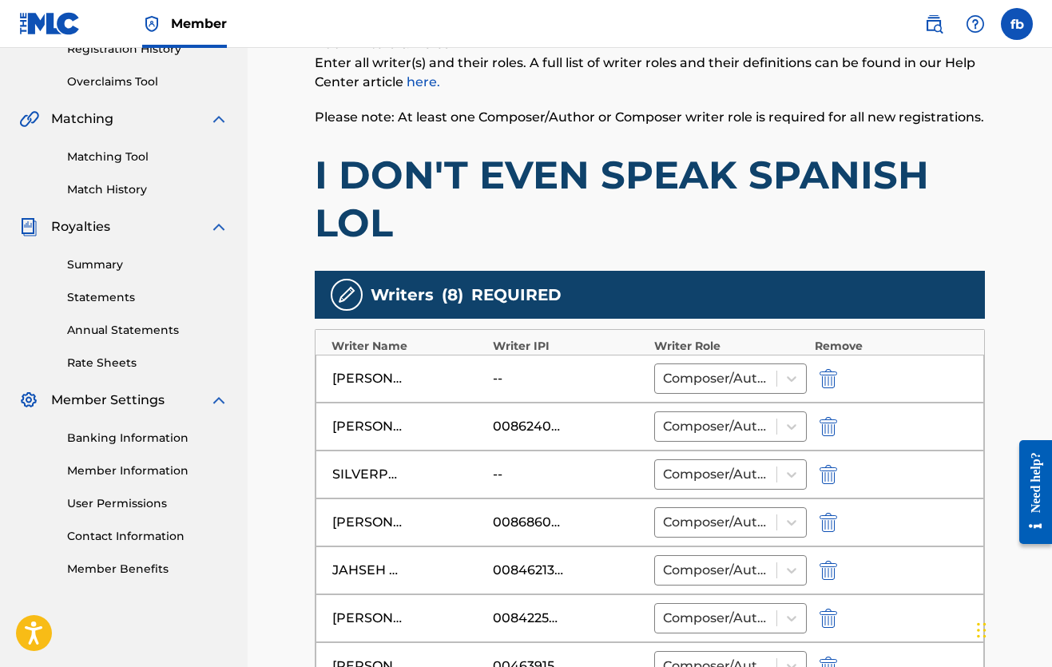
click at [832, 474] on img "submit" at bounding box center [829, 474] width 18 height 19
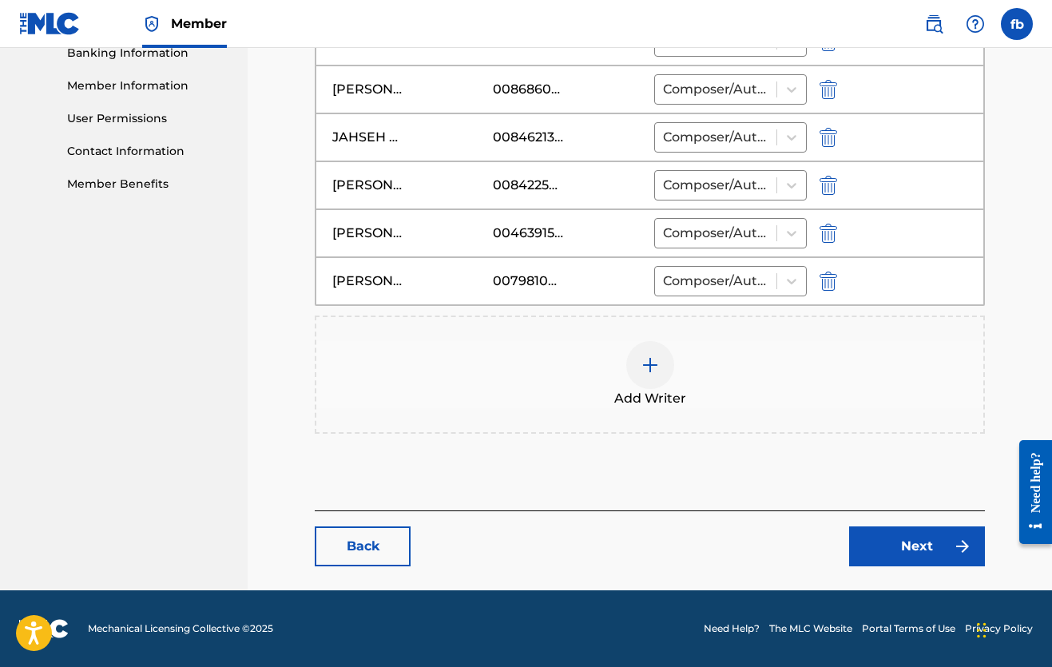
scroll to position [702, 0]
click at [915, 546] on link "Next" at bounding box center [917, 546] width 136 height 40
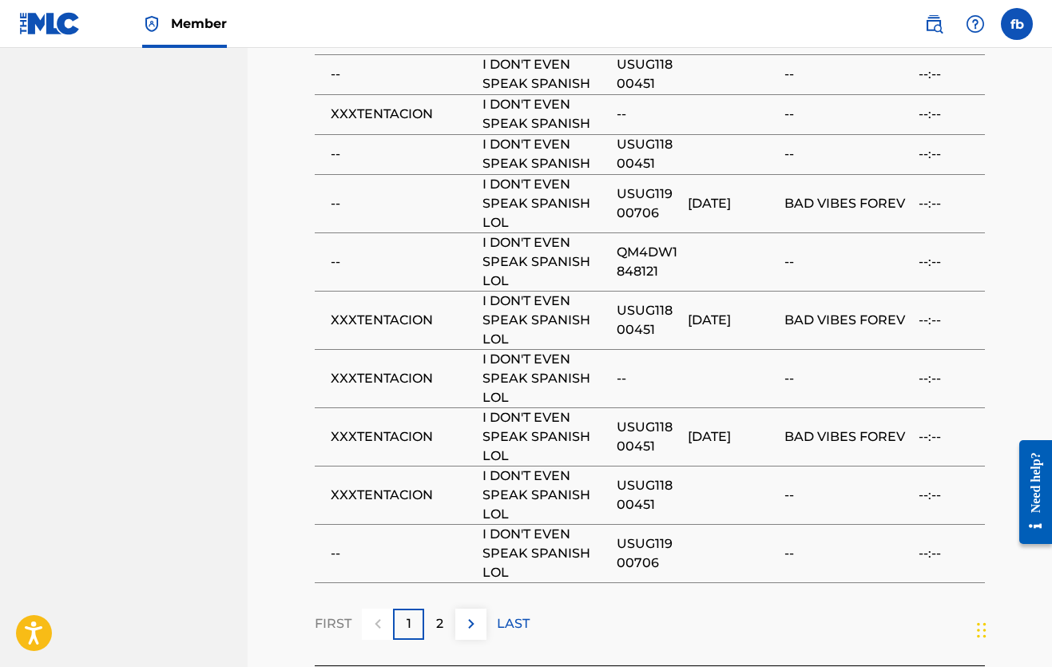
scroll to position [2853, 0]
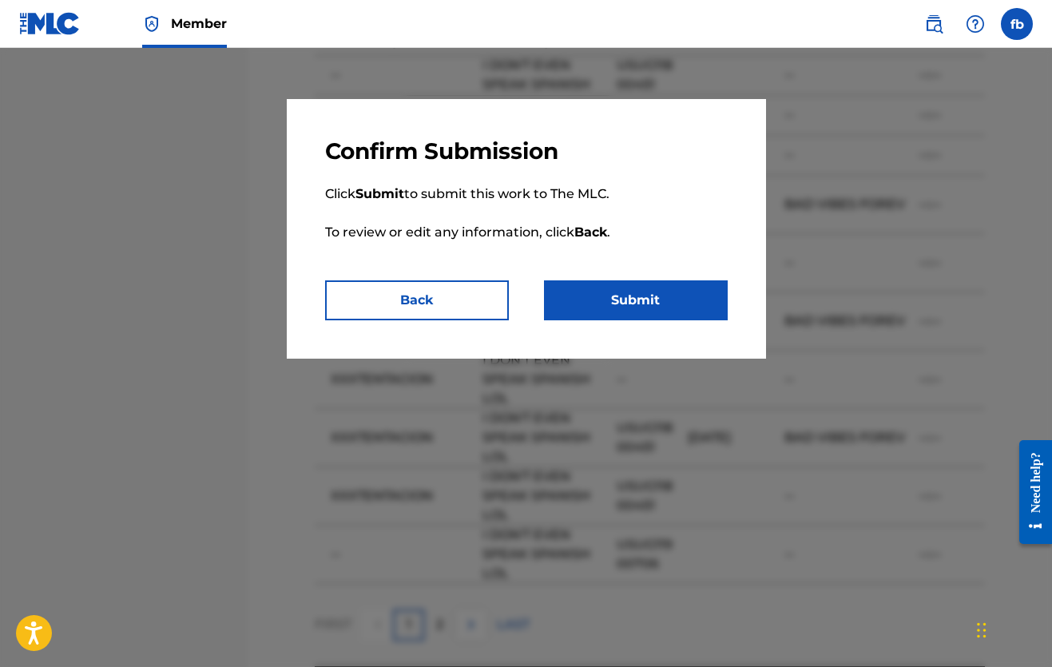
click at [630, 294] on button "Submit" at bounding box center [636, 300] width 184 height 40
